Goal: Task Accomplishment & Management: Complete application form

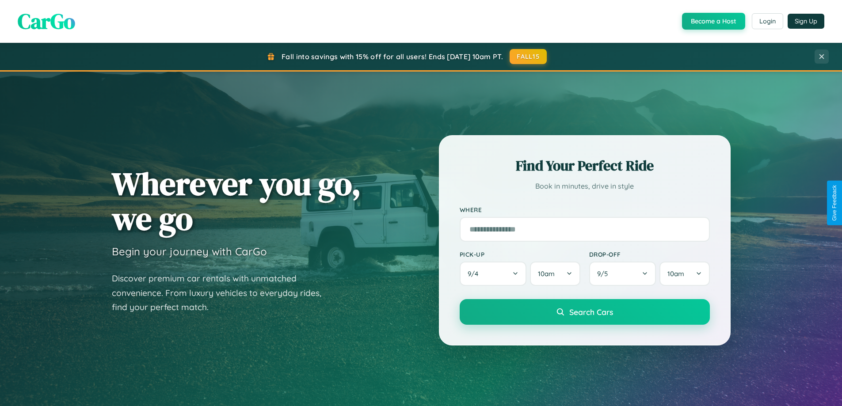
scroll to position [381, 0]
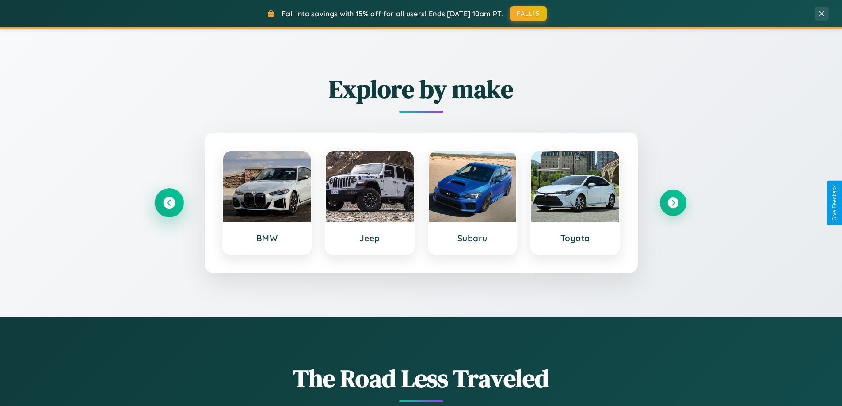
click at [169, 203] on icon at bounding box center [169, 203] width 12 height 12
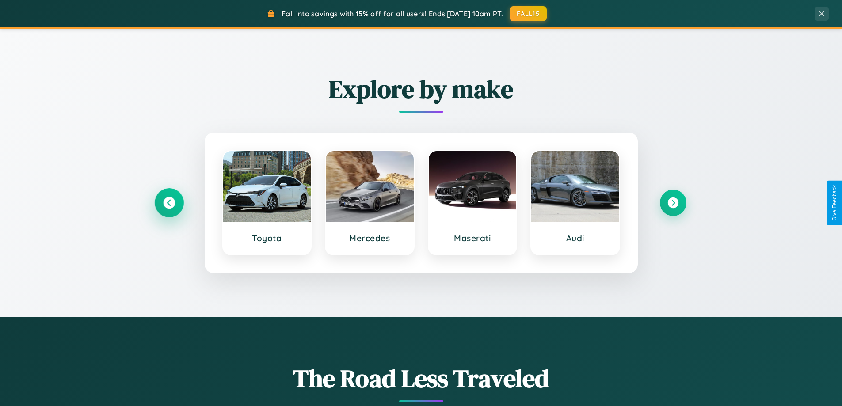
click at [169, 203] on icon at bounding box center [169, 203] width 12 height 12
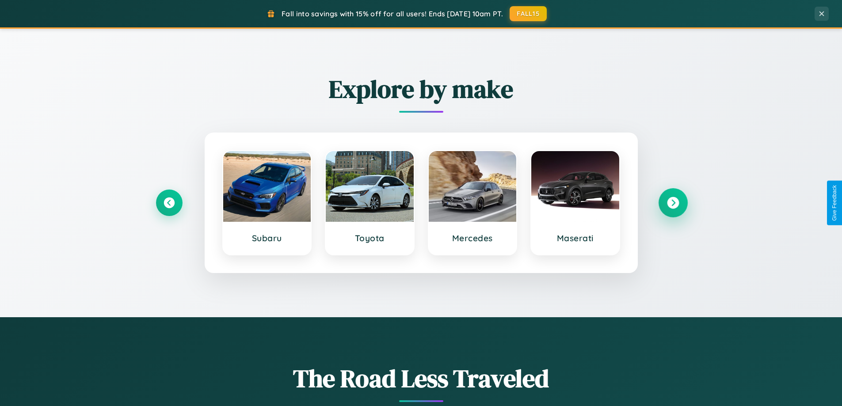
click at [672, 203] on icon at bounding box center [673, 203] width 12 height 12
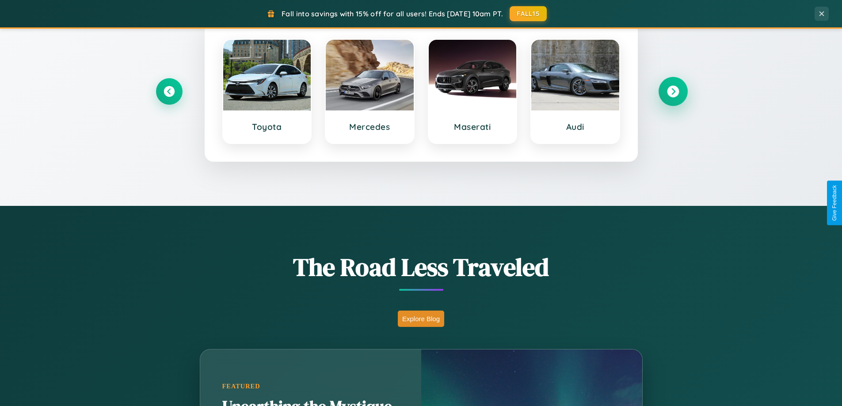
scroll to position [778, 0]
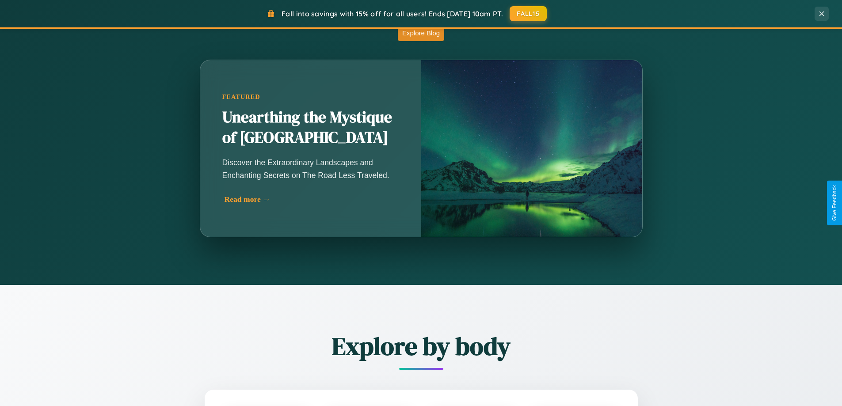
click at [311, 201] on div "Read more →" at bounding box center [312, 199] width 177 height 9
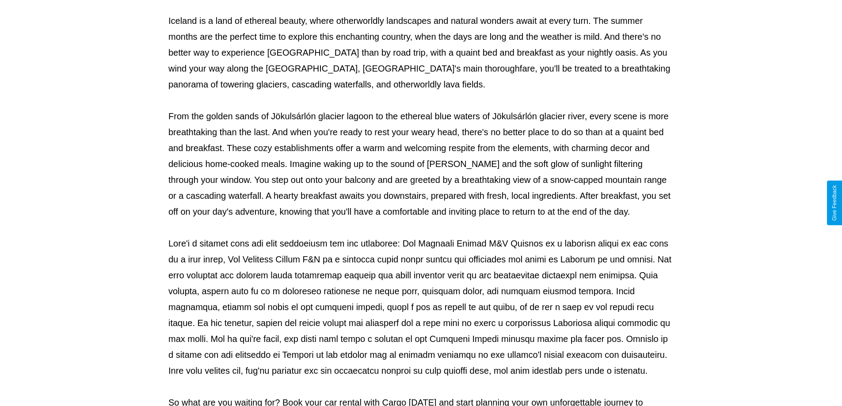
scroll to position [286, 0]
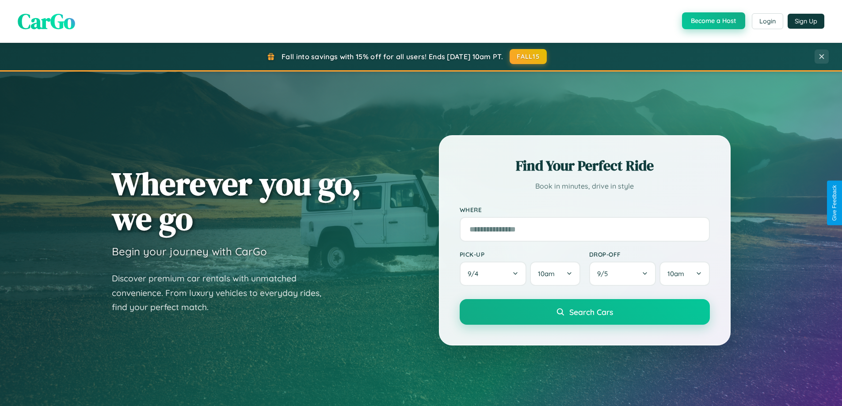
click at [712, 21] on button "Become a Host" at bounding box center [713, 20] width 63 height 17
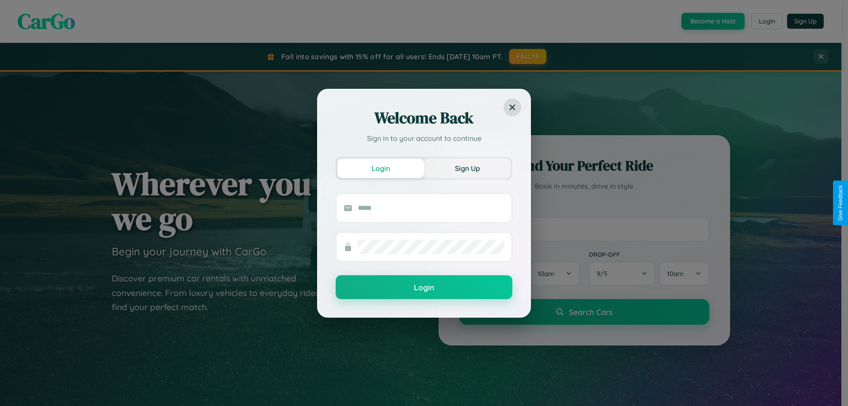
click at [467, 168] on button "Sign Up" at bounding box center [467, 168] width 87 height 19
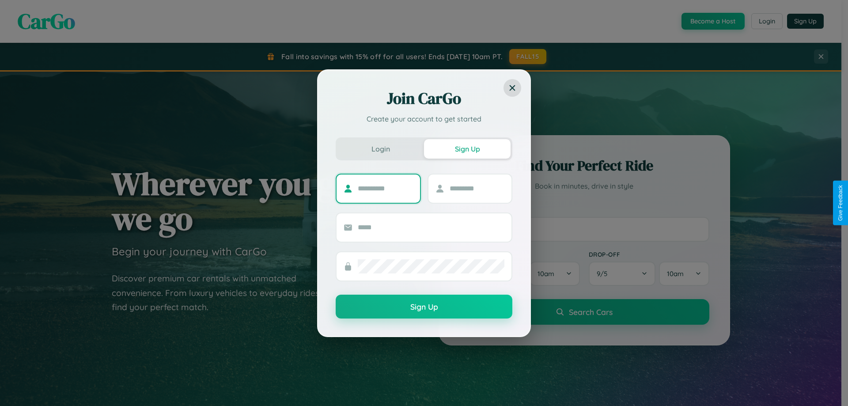
click at [385, 188] on input "text" at bounding box center [385, 189] width 55 height 14
type input "*******"
click at [477, 188] on input "text" at bounding box center [477, 189] width 55 height 14
type input "******"
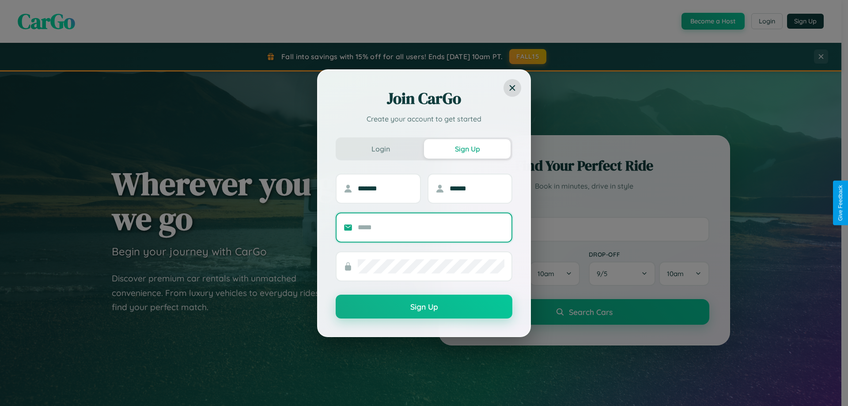
click at [431, 227] on input "text" at bounding box center [431, 227] width 147 height 14
type input "**********"
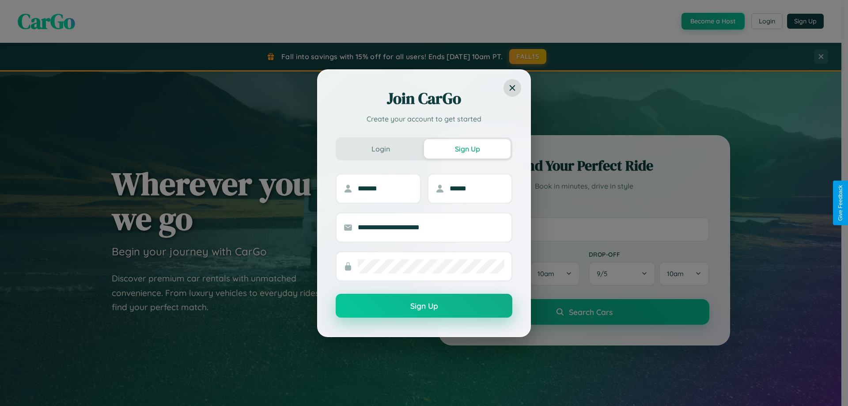
click at [424, 306] on button "Sign Up" at bounding box center [424, 306] width 177 height 24
